Goal: Task Accomplishment & Management: Use online tool/utility

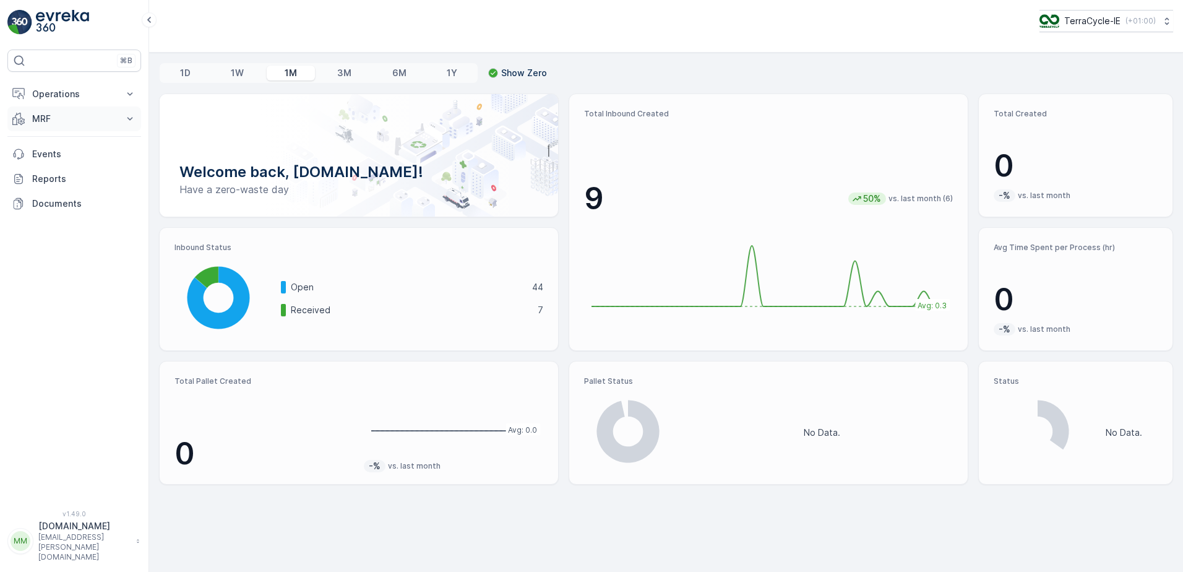
click at [56, 116] on p "MRF" at bounding box center [74, 119] width 84 height 12
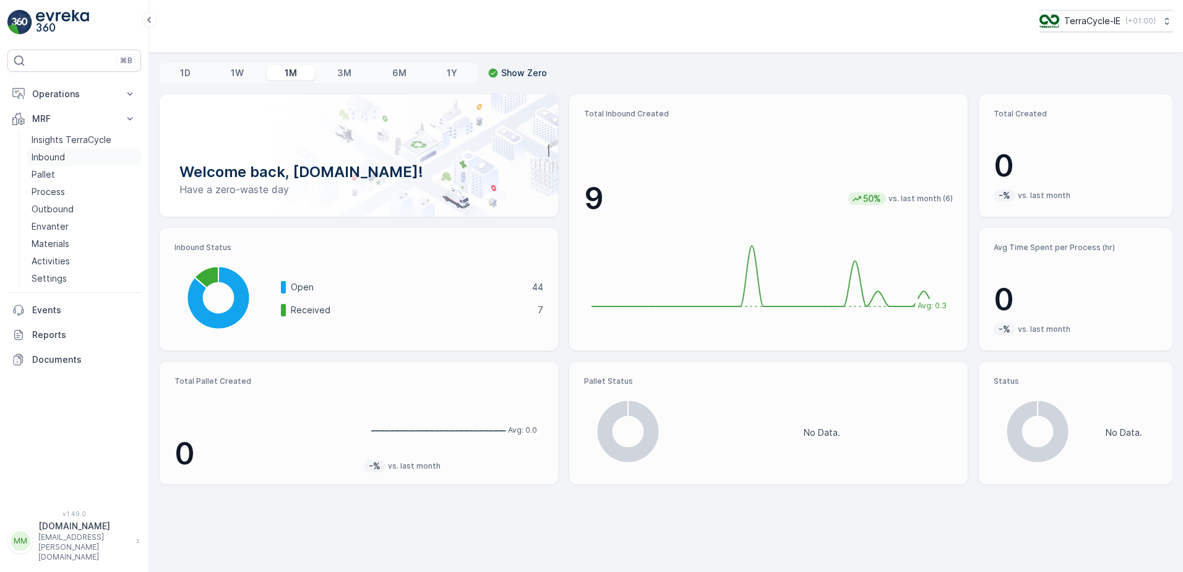
click at [59, 152] on p "Inbound" at bounding box center [48, 157] width 33 height 12
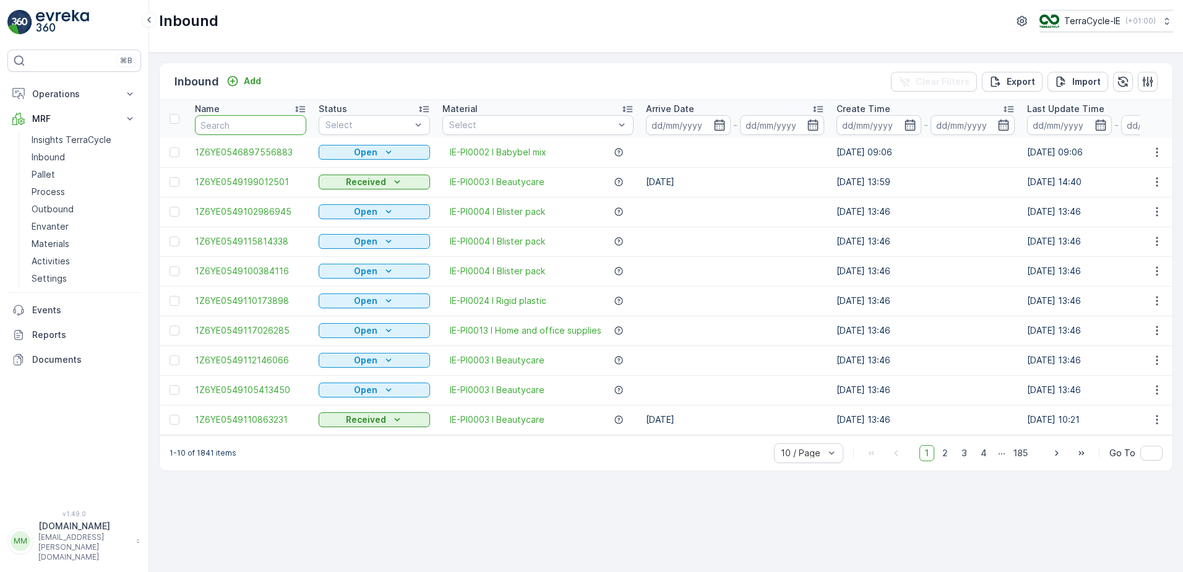
click at [254, 121] on input "text" at bounding box center [250, 125] width 111 height 20
type input "1479"
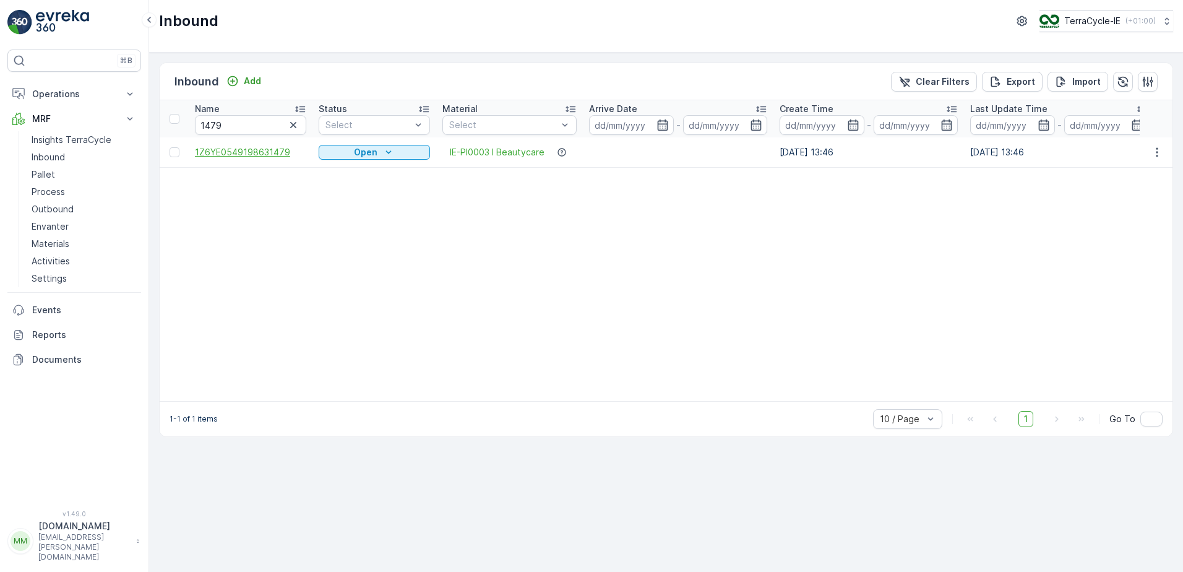
click at [277, 150] on span "1Z6YE0549198631479" at bounding box center [250, 152] width 111 height 12
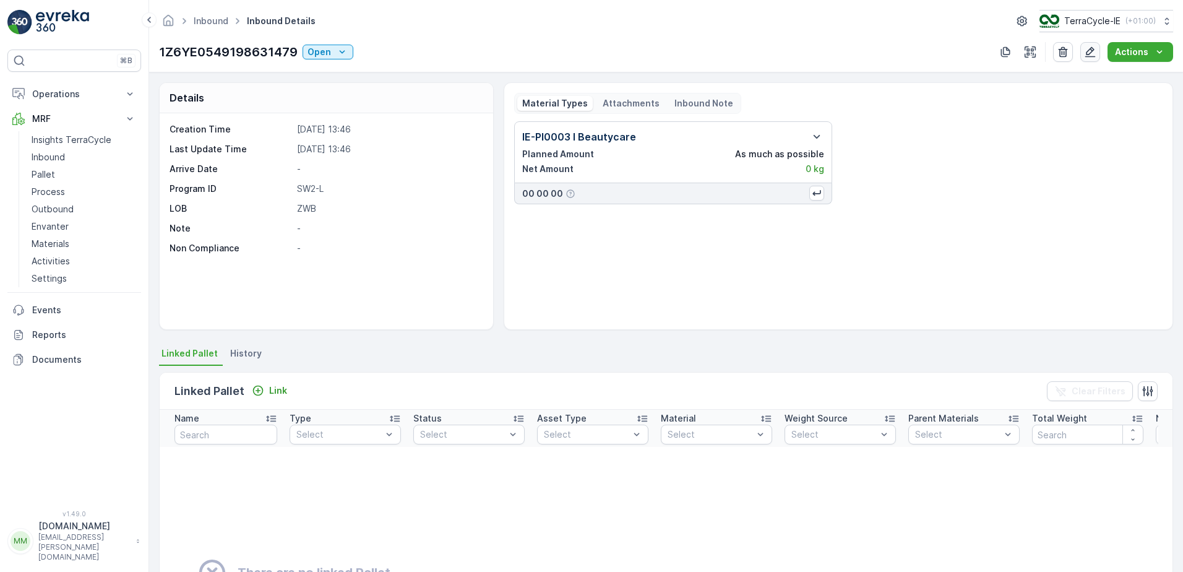
click at [1091, 49] on icon "button" at bounding box center [1090, 52] width 11 height 11
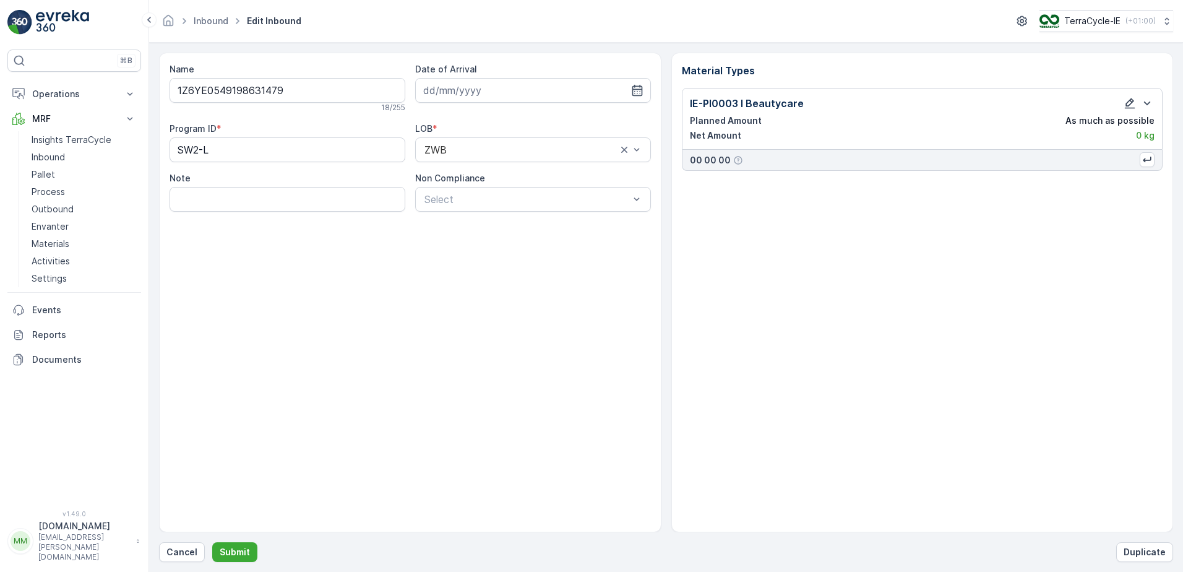
click at [1131, 104] on icon "button" at bounding box center [1130, 103] width 11 height 11
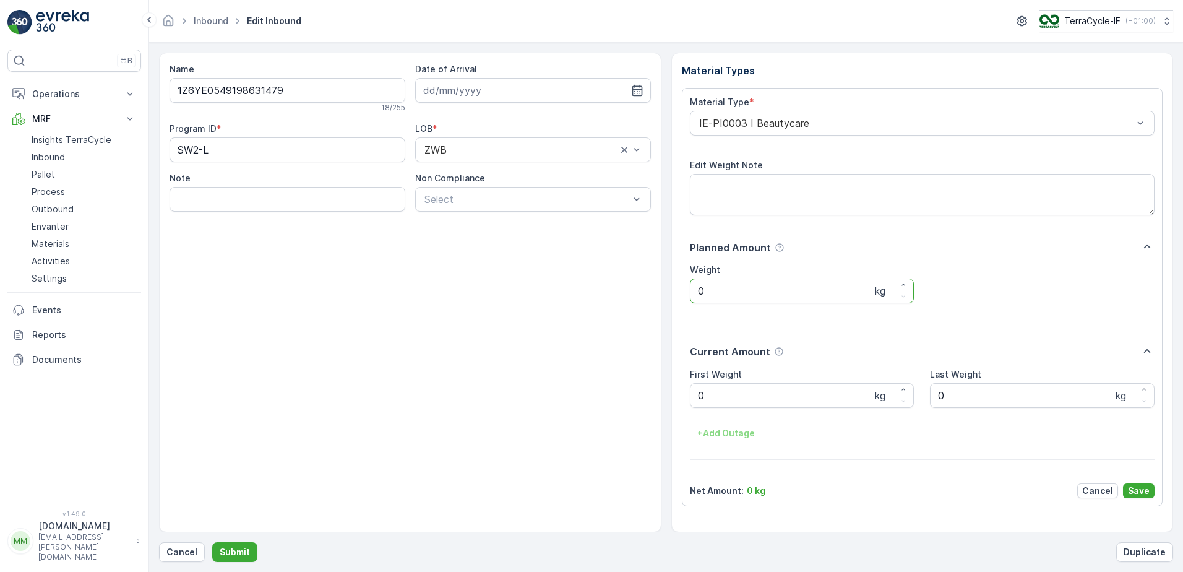
click at [707, 294] on input "0" at bounding box center [802, 290] width 225 height 25
type input "22.6"
click at [713, 390] on Weight "0" at bounding box center [802, 395] width 225 height 25
type Weight "22.6"
click at [1150, 492] on button "Save" at bounding box center [1139, 490] width 32 height 15
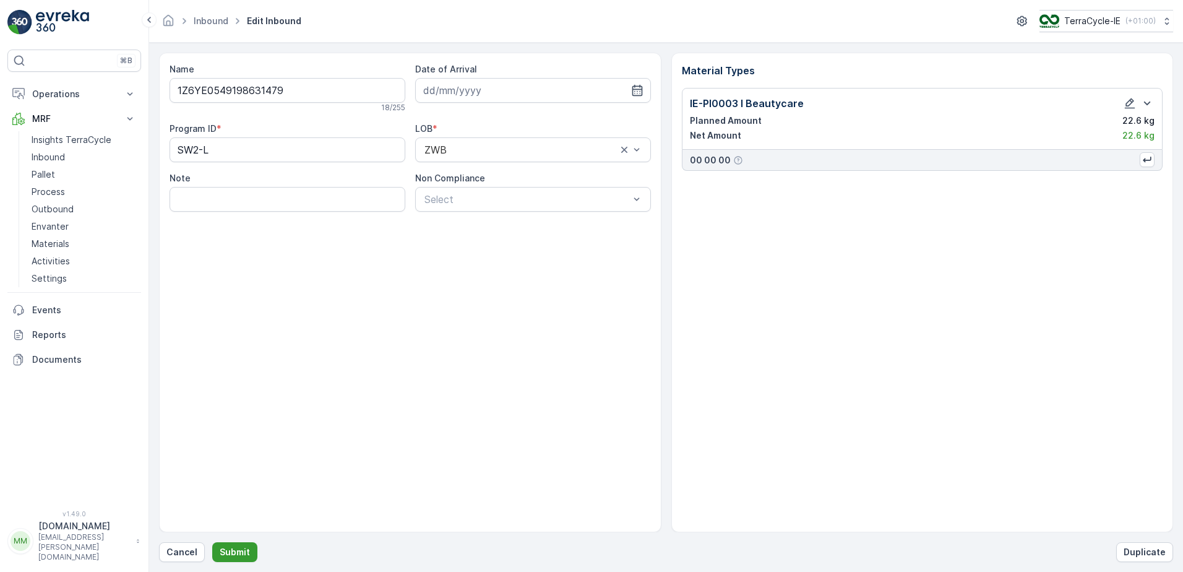
click at [234, 547] on p "Submit" at bounding box center [235, 552] width 30 height 12
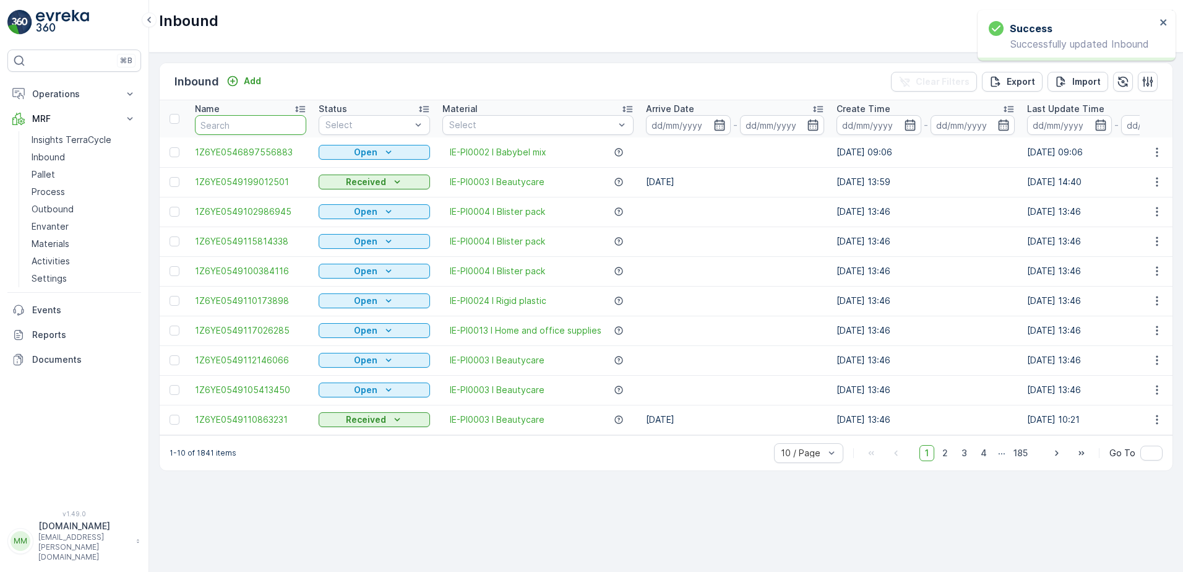
click at [273, 127] on input "text" at bounding box center [250, 125] width 111 height 20
type input "147"
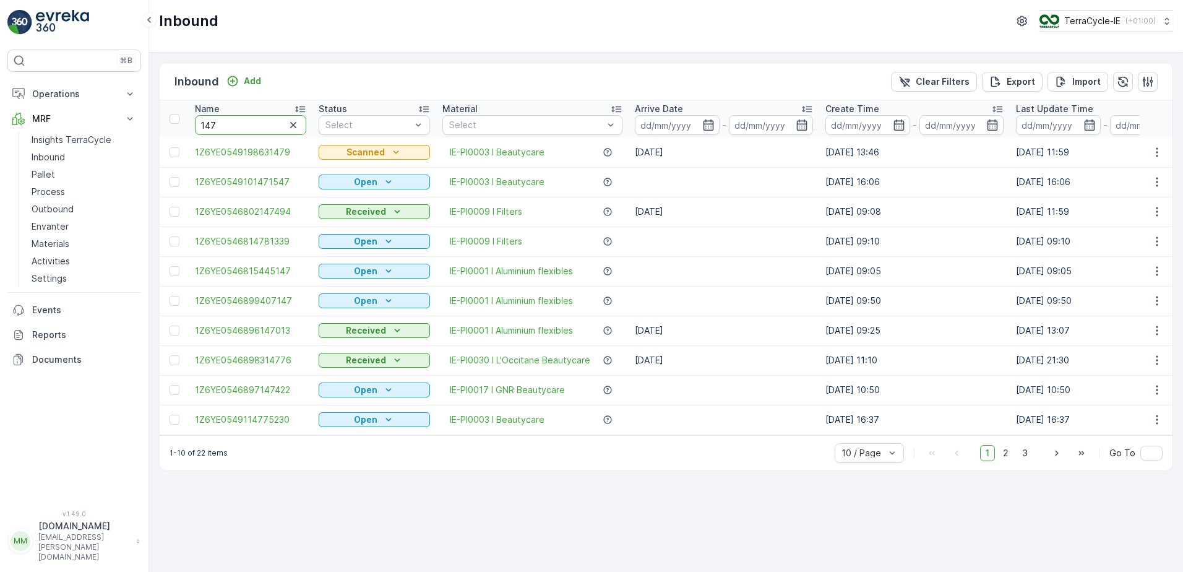
click at [273, 127] on input "147" at bounding box center [250, 125] width 111 height 20
type input "1479"
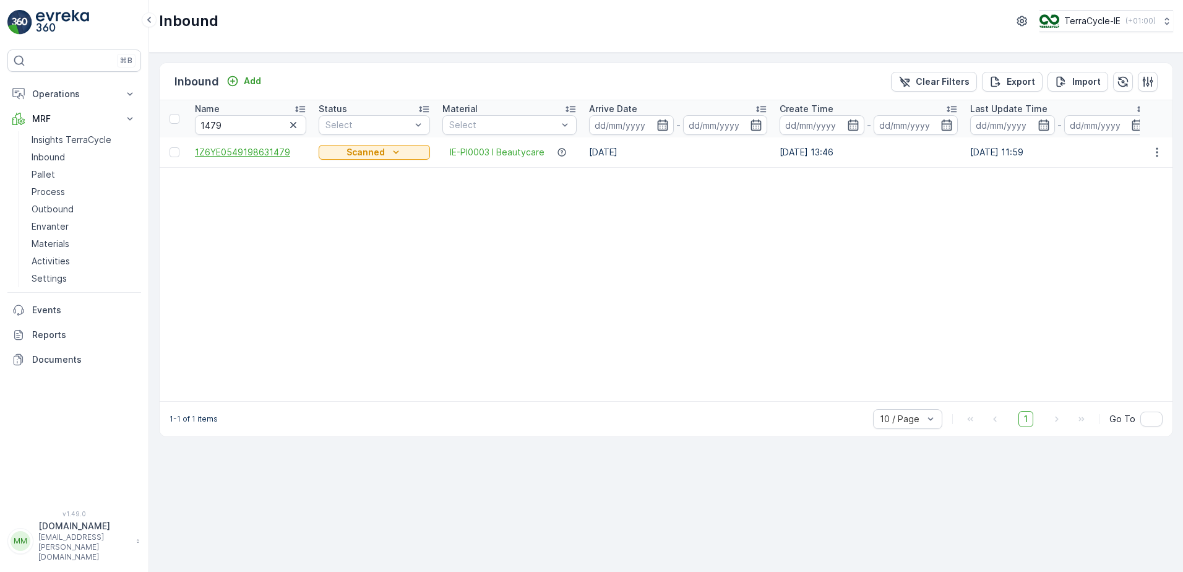
click at [273, 153] on span "1Z6YE0549198631479" at bounding box center [250, 152] width 111 height 12
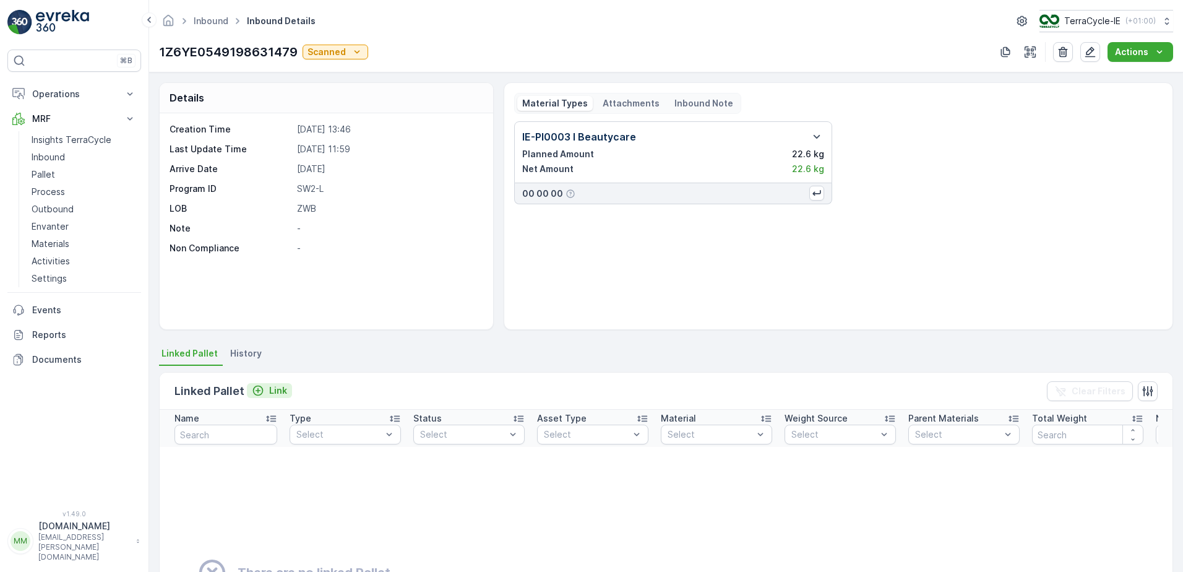
click at [275, 388] on p "Link" at bounding box center [278, 390] width 18 height 12
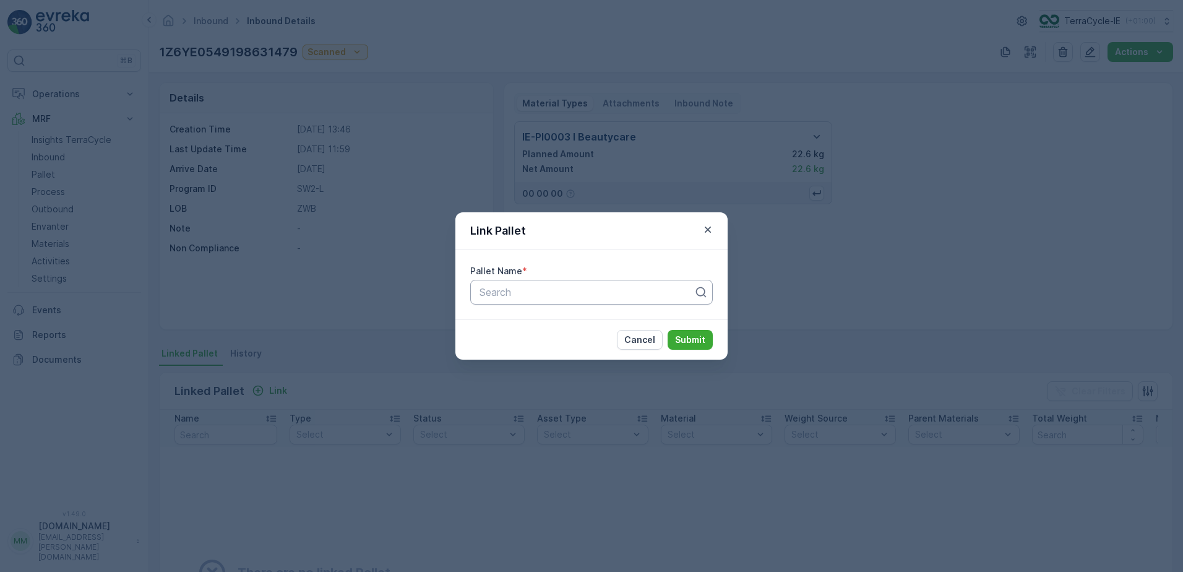
click at [555, 290] on div at bounding box center [586, 291] width 217 height 11
type input "palle"
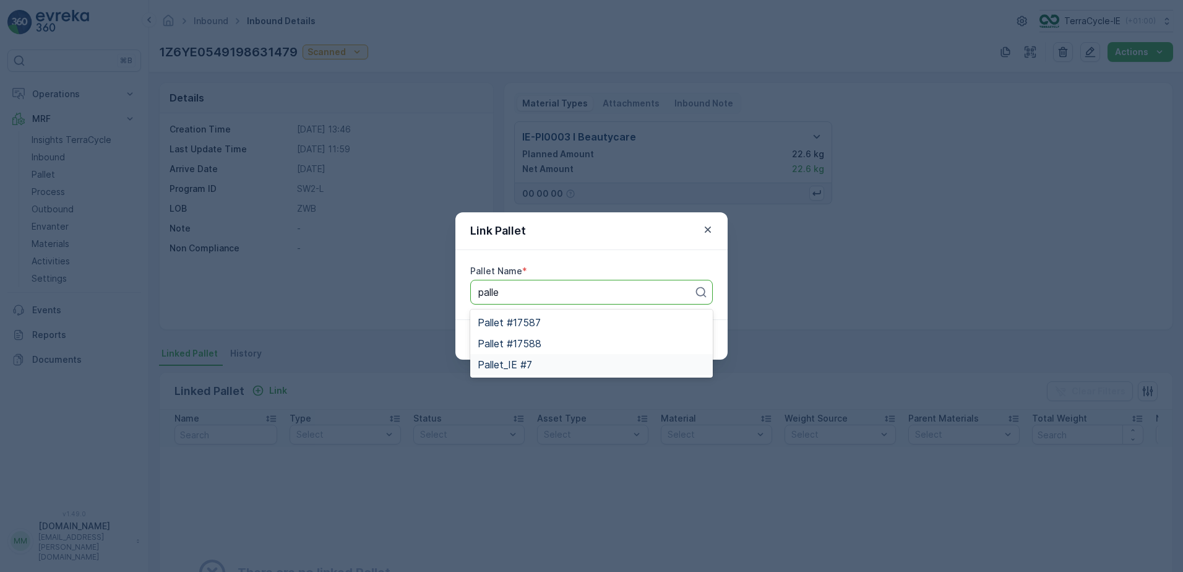
click at [545, 362] on div "Pallet_IE #7" at bounding box center [592, 364] width 228 height 11
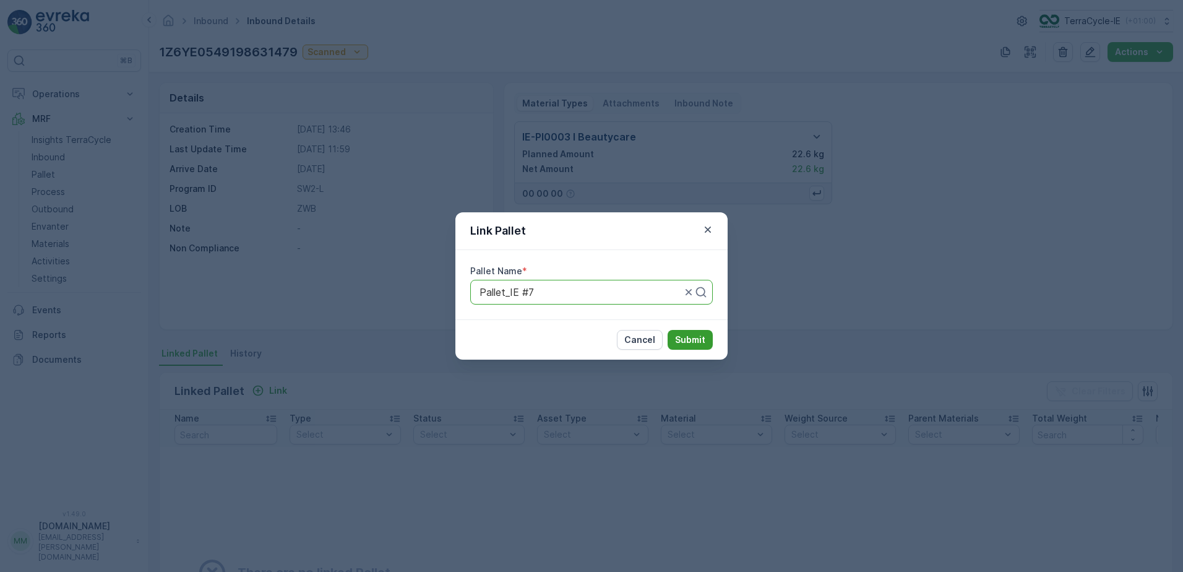
click at [700, 338] on p "Submit" at bounding box center [690, 339] width 30 height 12
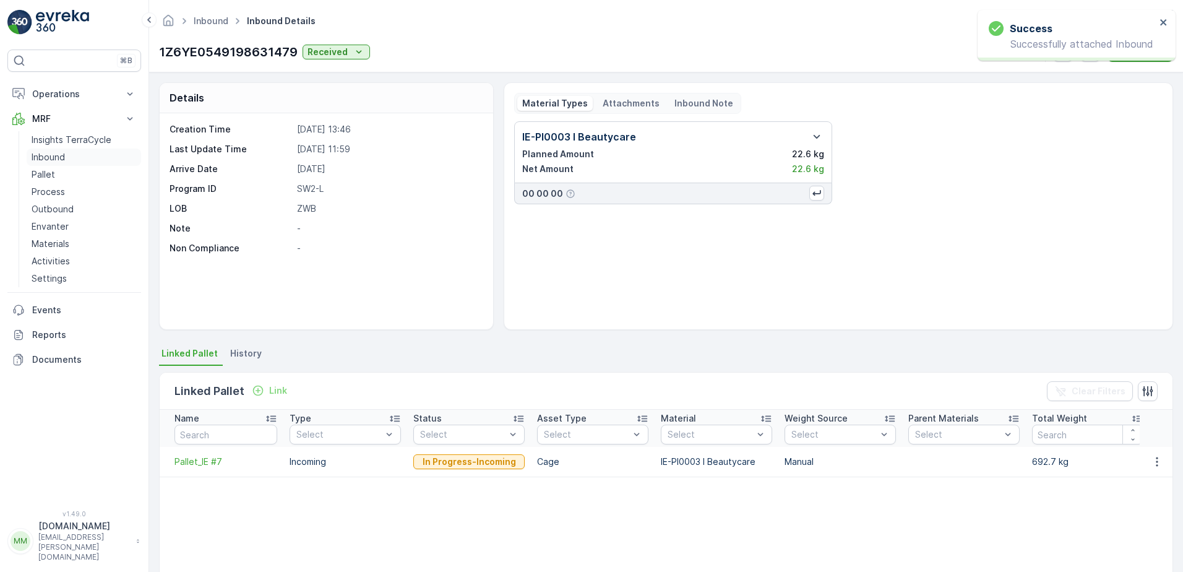
click at [61, 155] on p "Inbound" at bounding box center [48, 157] width 33 height 12
